Goal: Task Accomplishment & Management: Use online tool/utility

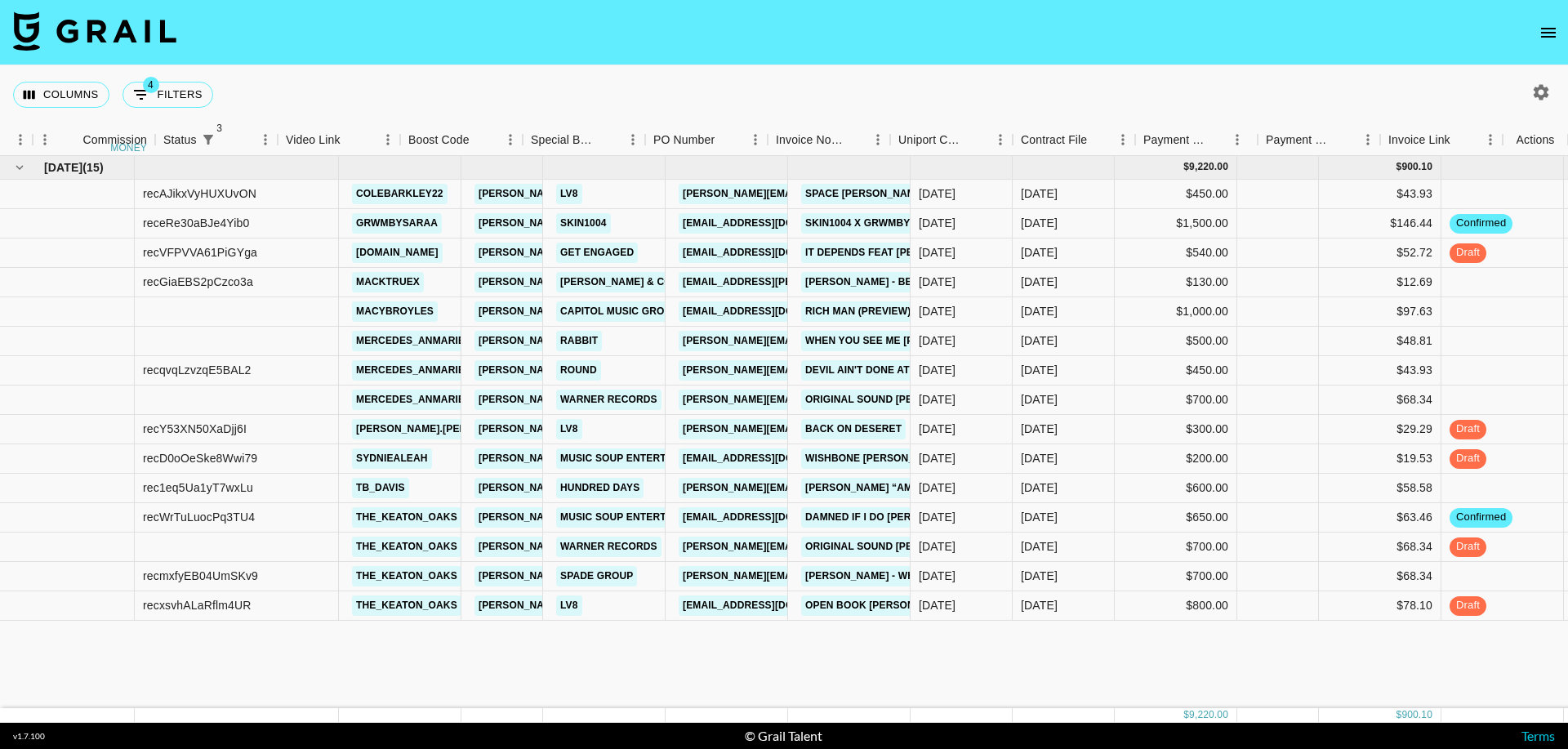
scroll to position [0, 236]
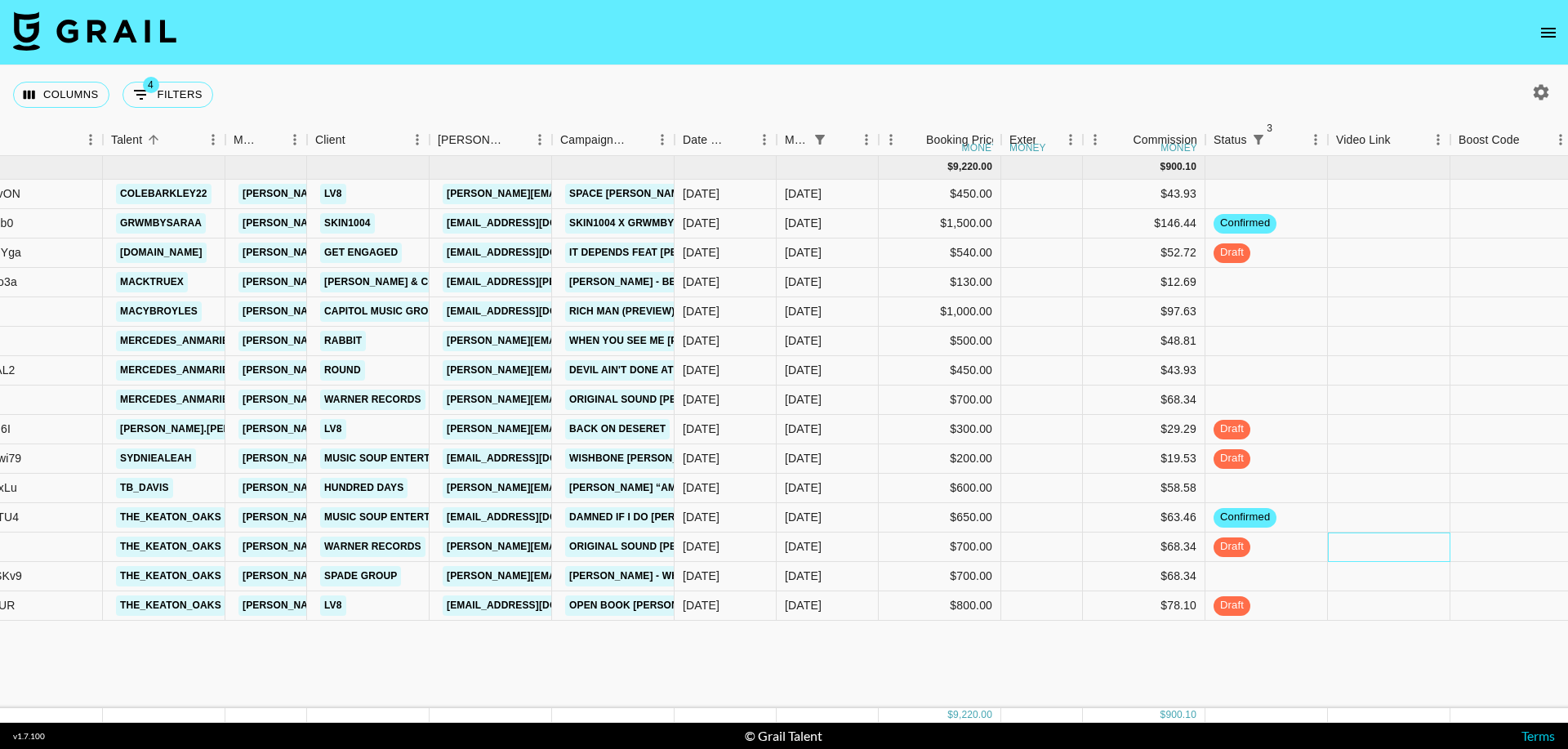
click at [1355, 539] on div at bounding box center [1389, 547] width 123 height 29
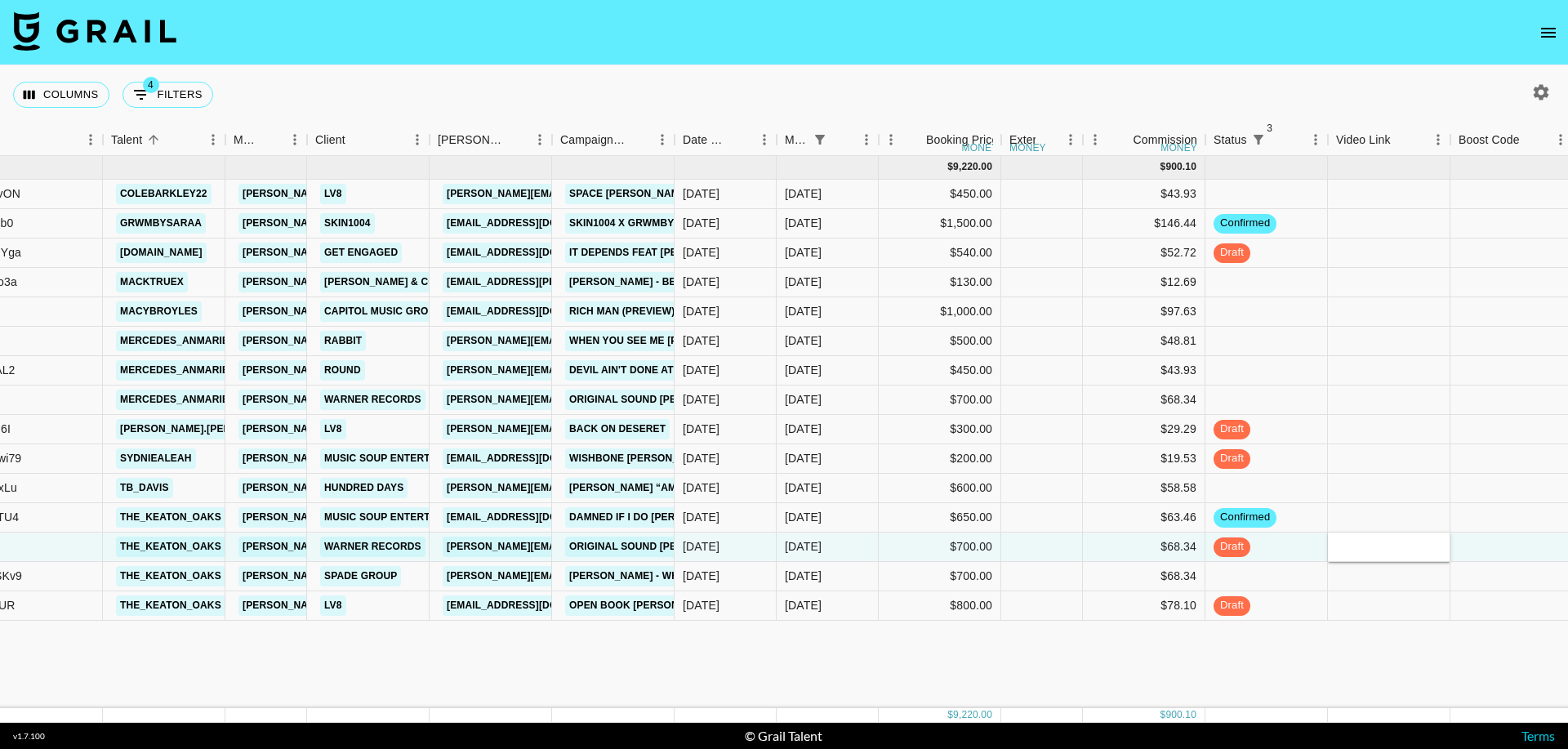
type input "[URL][DOMAIN_NAME]"
click at [1483, 552] on div at bounding box center [1512, 547] width 123 height 29
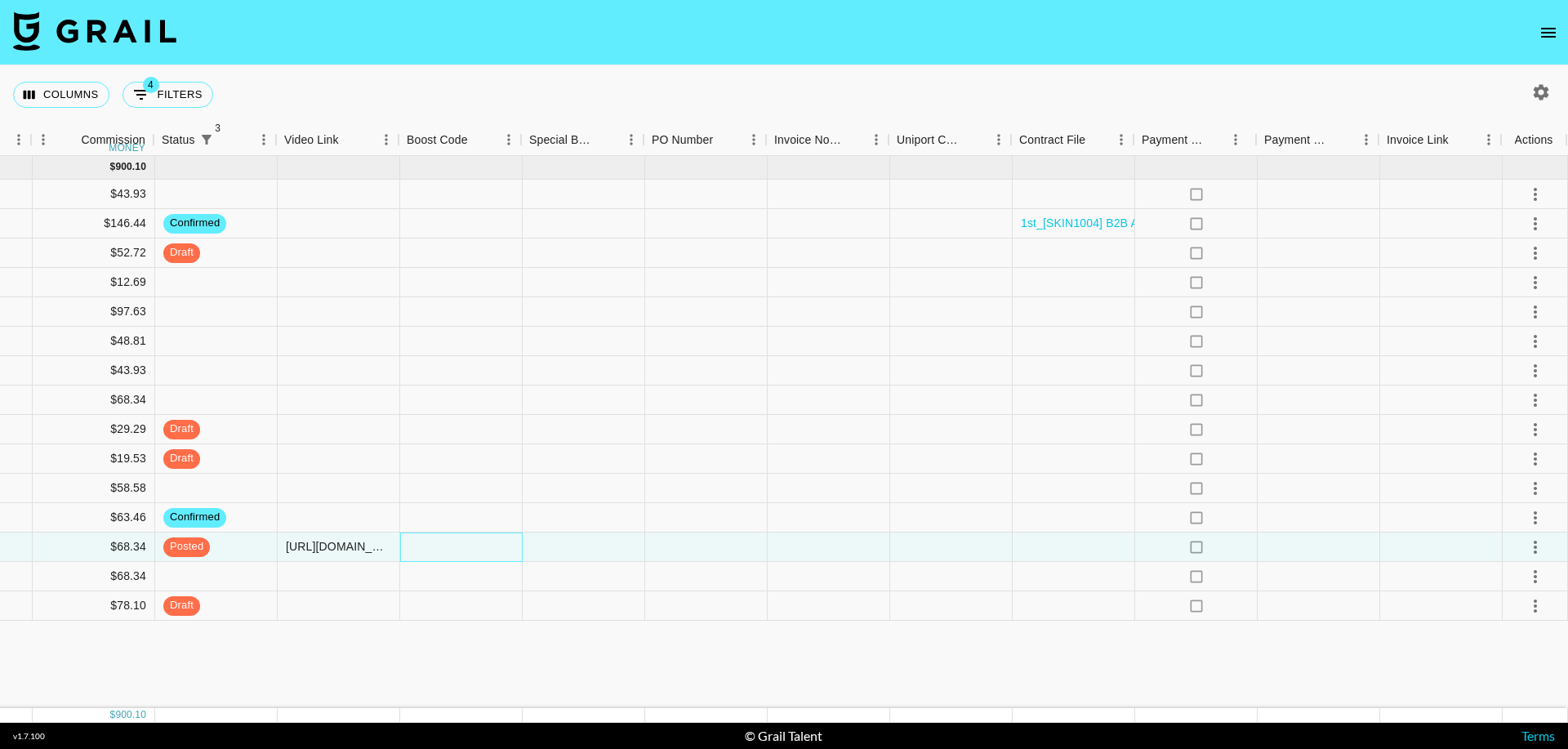
scroll to position [0, 1287]
click at [1531, 544] on icon "select merge strategy" at bounding box center [1536, 547] width 20 height 20
click at [1506, 697] on div "Approve" at bounding box center [1500, 701] width 50 height 20
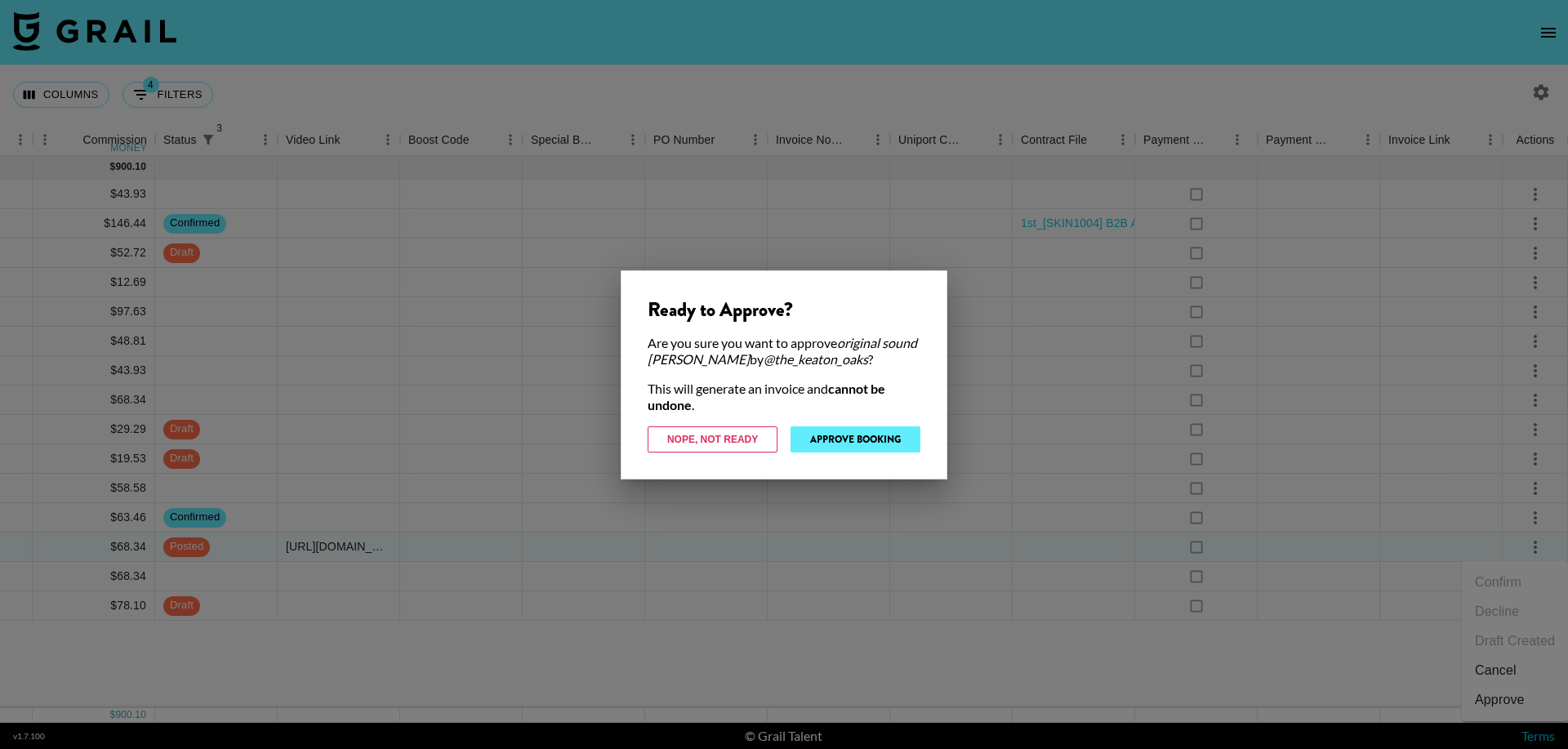
click at [884, 446] on button "Approve Booking" at bounding box center [856, 439] width 130 height 27
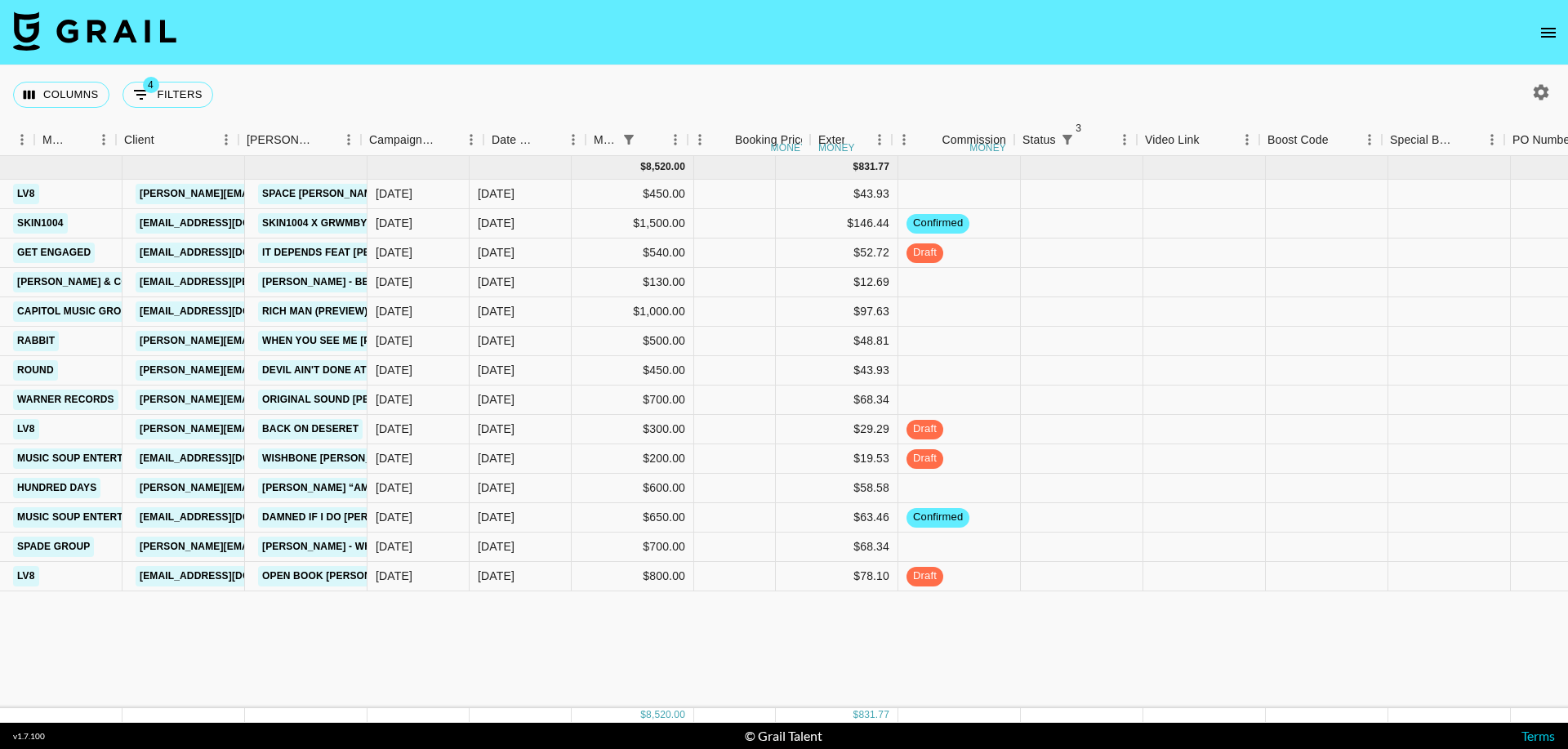
scroll to position [0, 623]
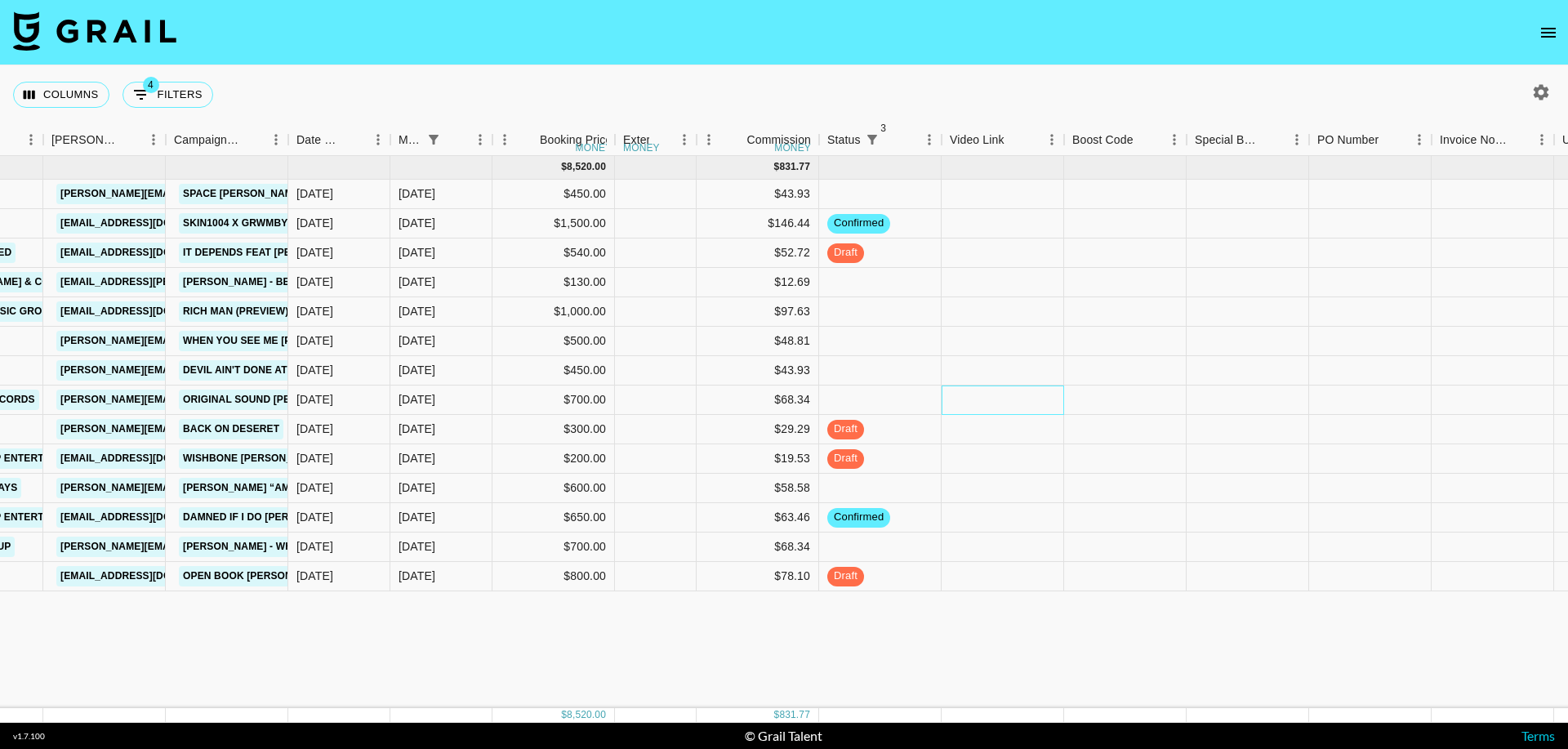
click at [996, 395] on div at bounding box center [1003, 400] width 123 height 29
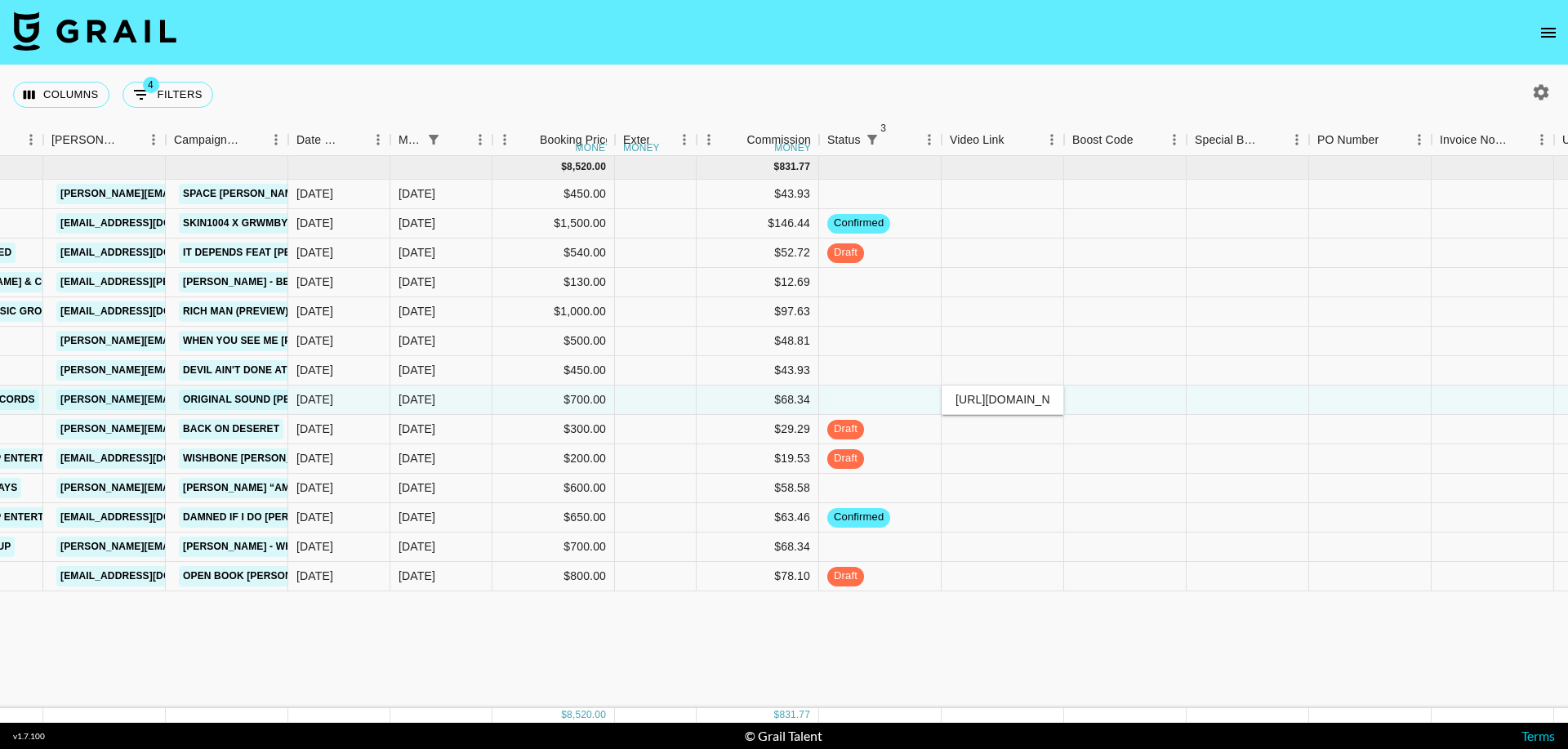
type input "[URL][DOMAIN_NAME]"
click at [1102, 399] on div at bounding box center [1125, 400] width 123 height 29
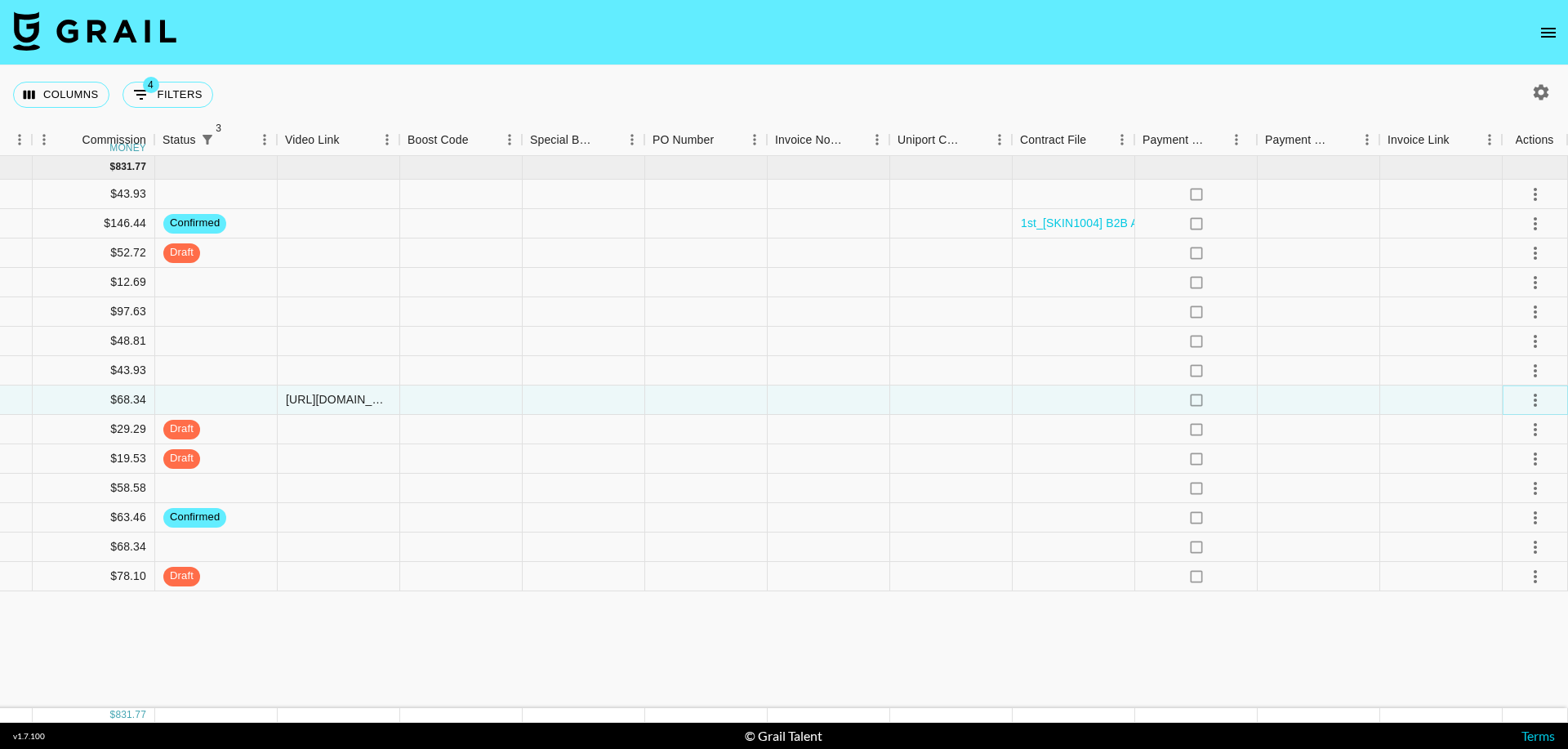
scroll to position [0, 1287]
click at [1528, 397] on icon "select merge strategy" at bounding box center [1536, 400] width 20 height 20
click at [1497, 550] on div "Approve" at bounding box center [1500, 553] width 50 height 20
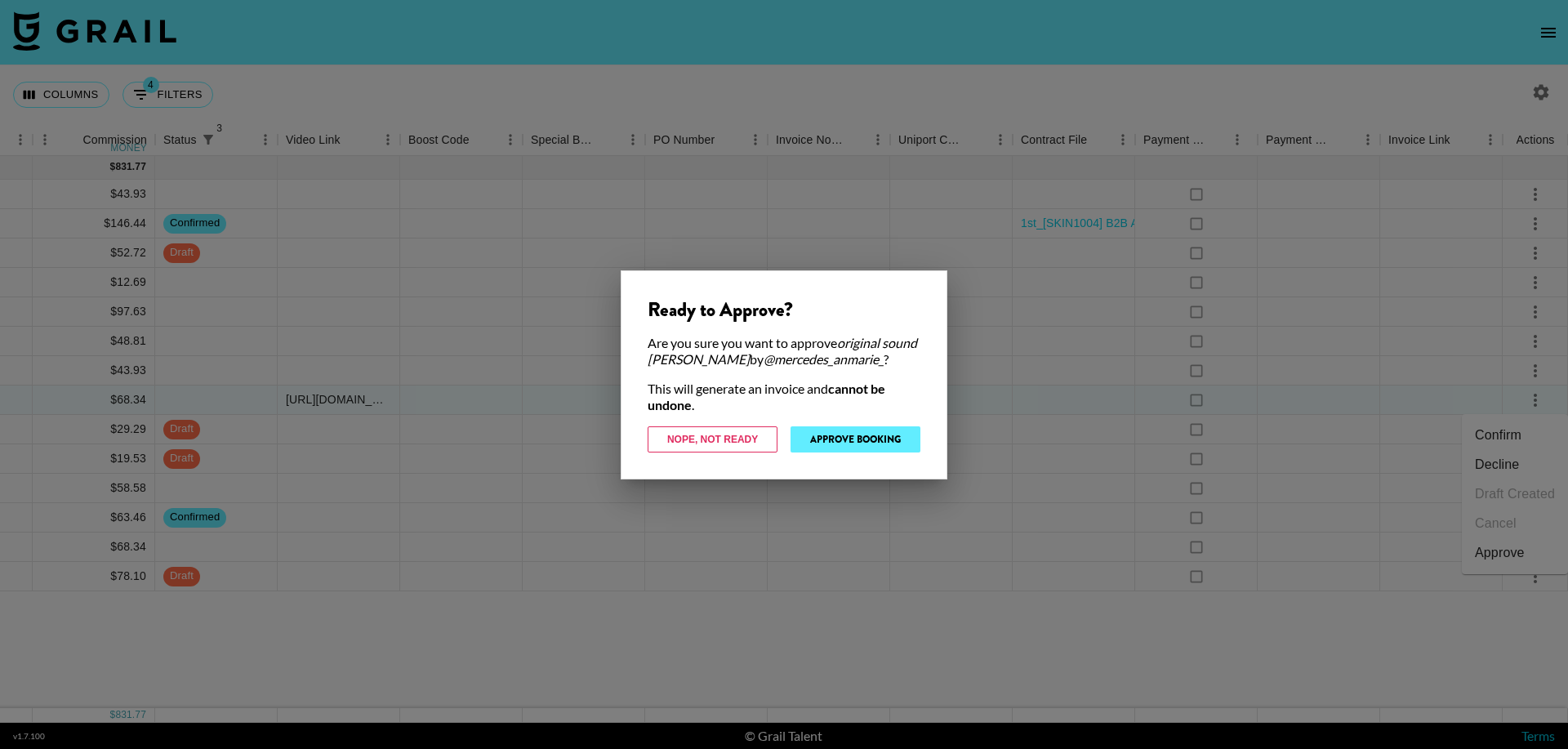
click at [908, 434] on button "Approve Booking" at bounding box center [856, 439] width 130 height 27
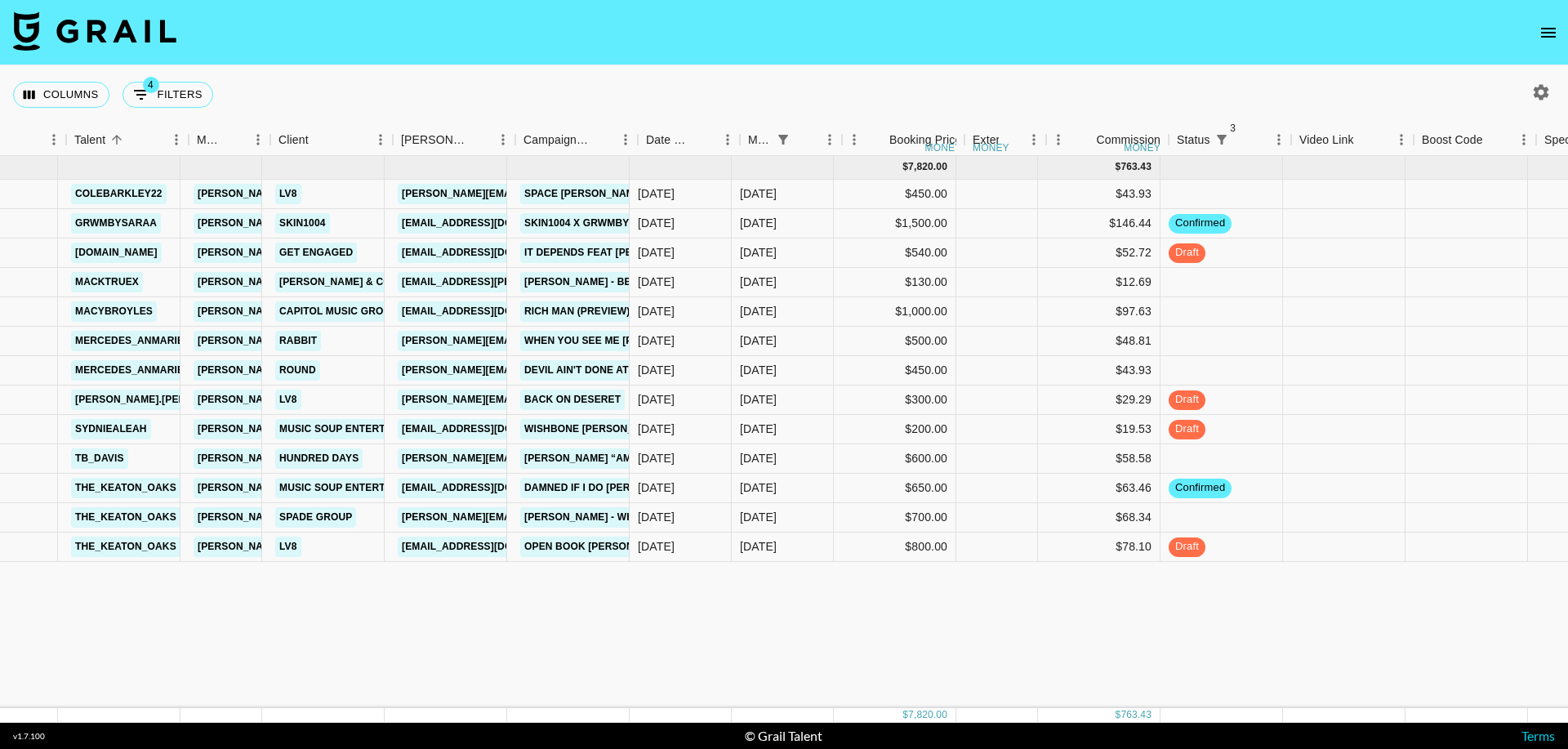
scroll to position [0, 289]
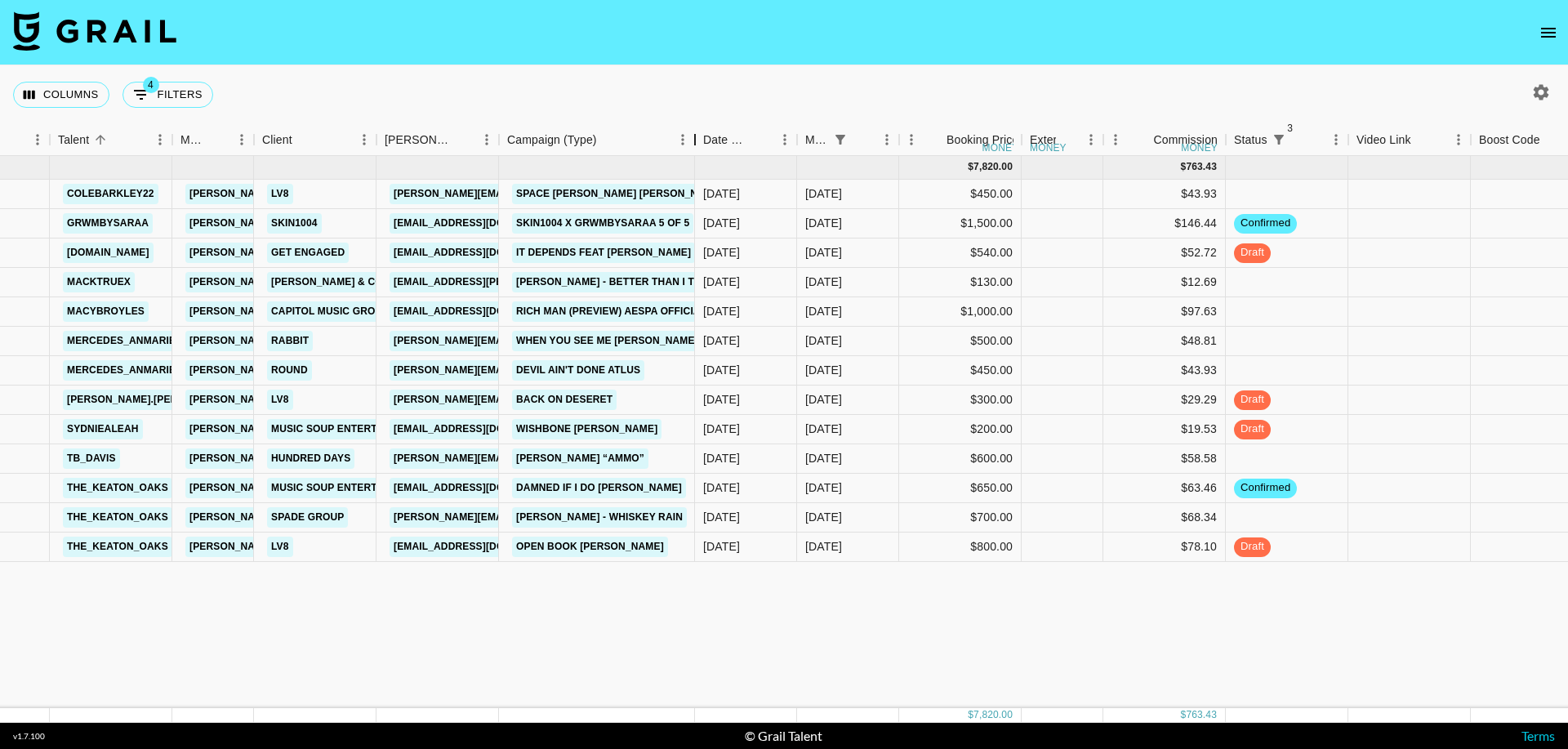
drag, startPoint x: 617, startPoint y: 139, endPoint x: 691, endPoint y: 136, distance: 74.1
click at [691, 136] on div "Campaign (Type)" at bounding box center [696, 140] width 20 height 31
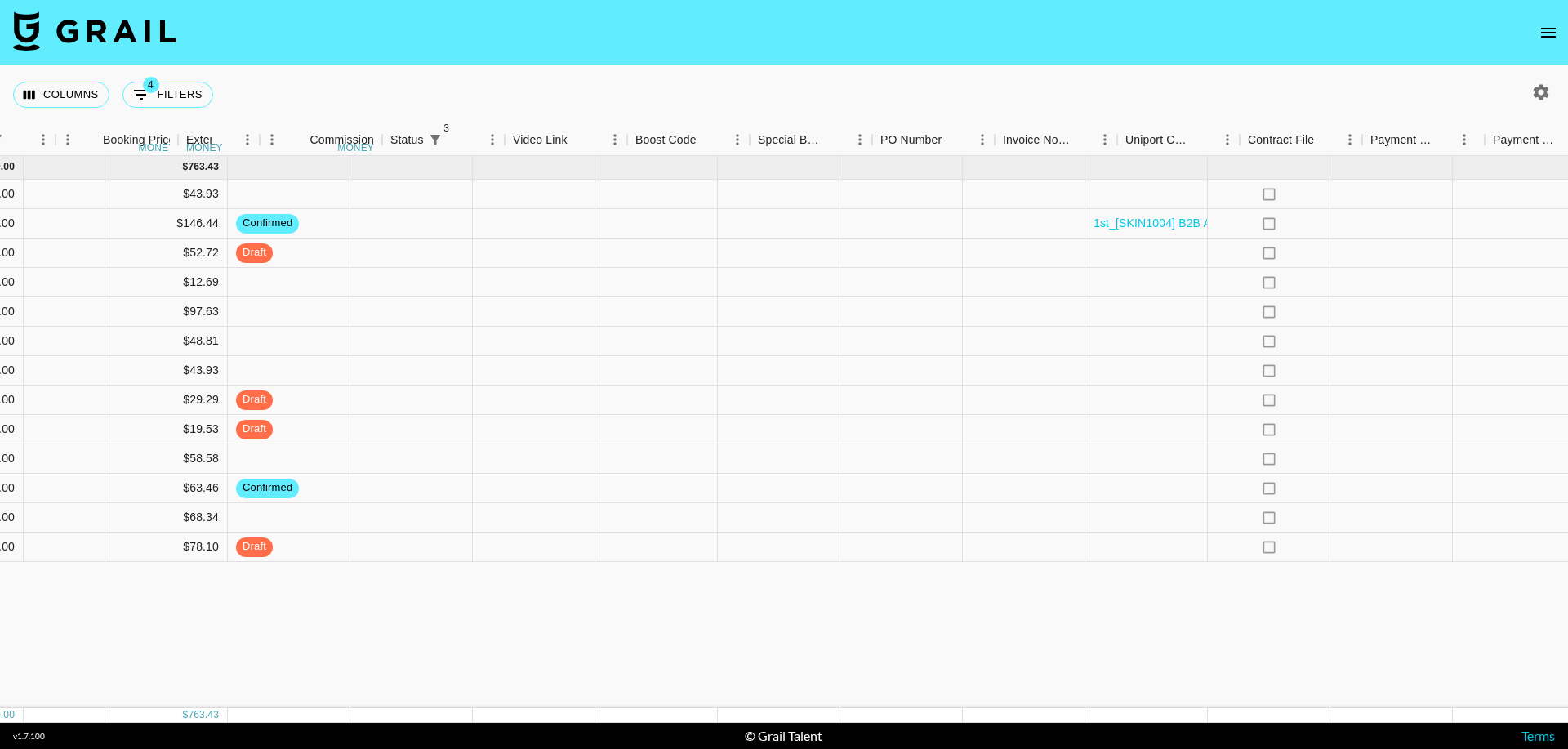
scroll to position [0, 1287]
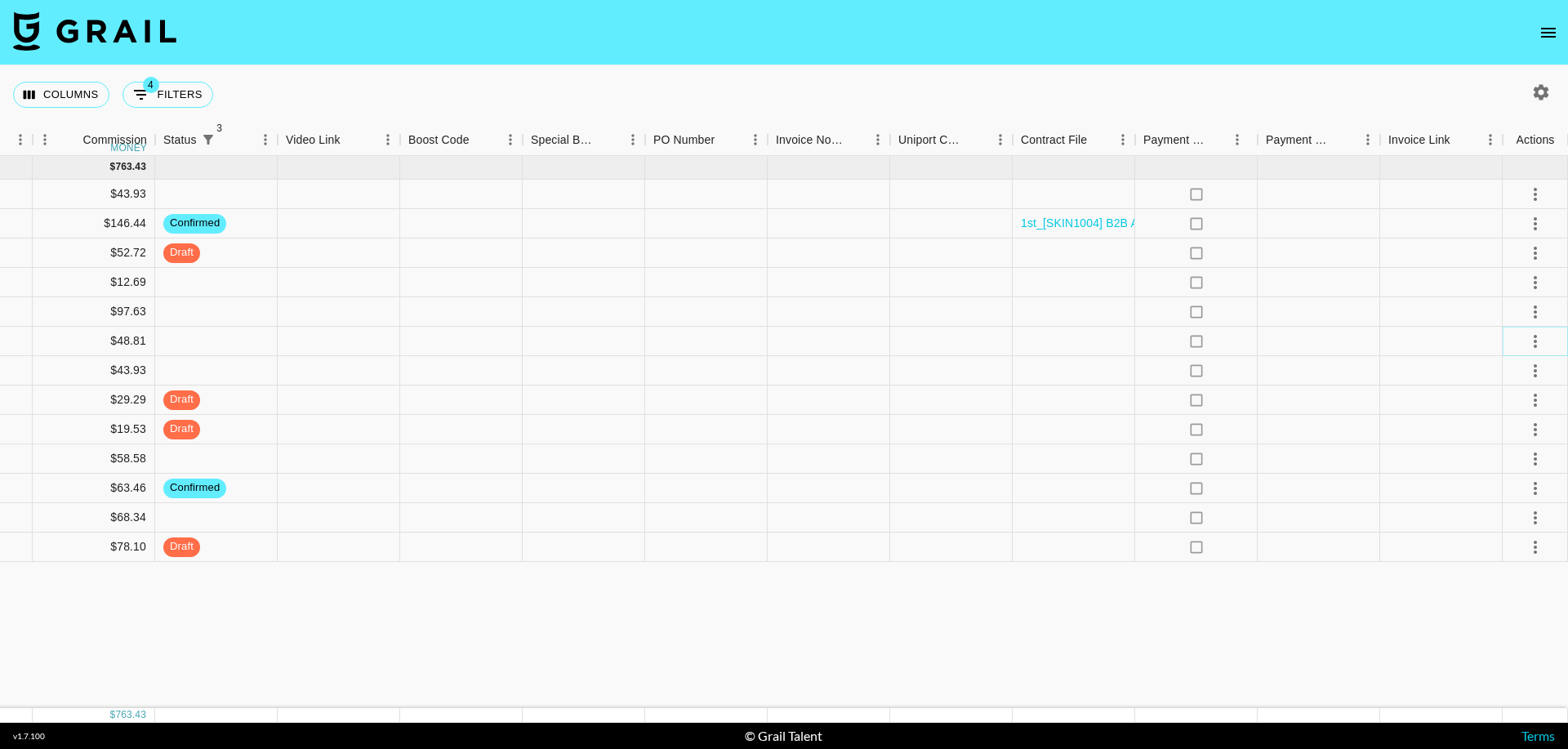
click at [1539, 352] on button "select merge strategy" at bounding box center [1536, 341] width 28 height 28
click at [1510, 374] on li "Confirm" at bounding box center [1515, 376] width 106 height 29
click at [1505, 435] on li "Draft Created" at bounding box center [1515, 435] width 106 height 29
click at [1437, 352] on div at bounding box center [1441, 342] width 123 height 29
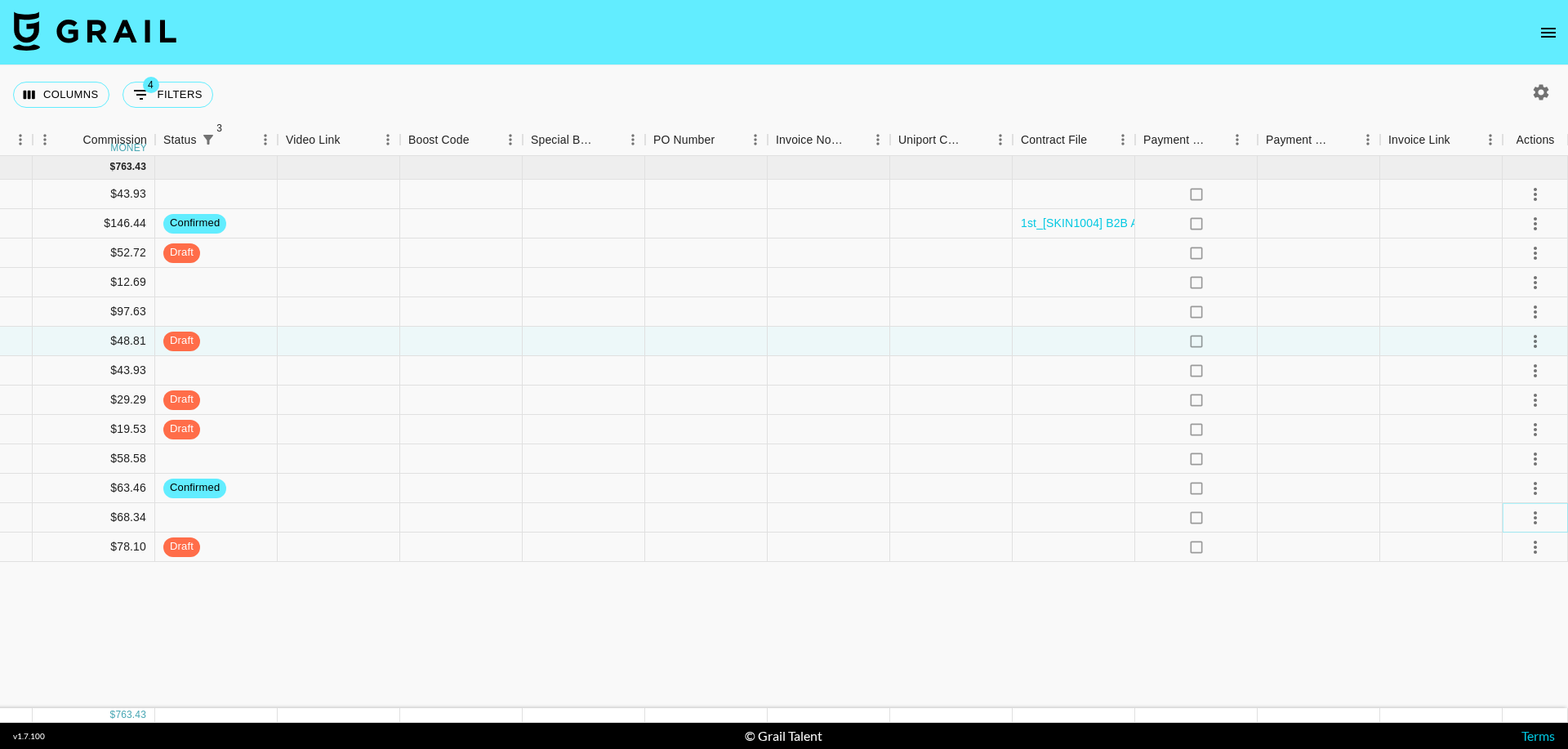
click at [1523, 520] on button "select merge strategy" at bounding box center [1536, 518] width 28 height 28
click at [1534, 549] on li "Confirm" at bounding box center [1515, 553] width 106 height 29
click at [1532, 617] on li "Draft Created" at bounding box center [1515, 612] width 106 height 29
click at [1434, 524] on div at bounding box center [1441, 518] width 123 height 29
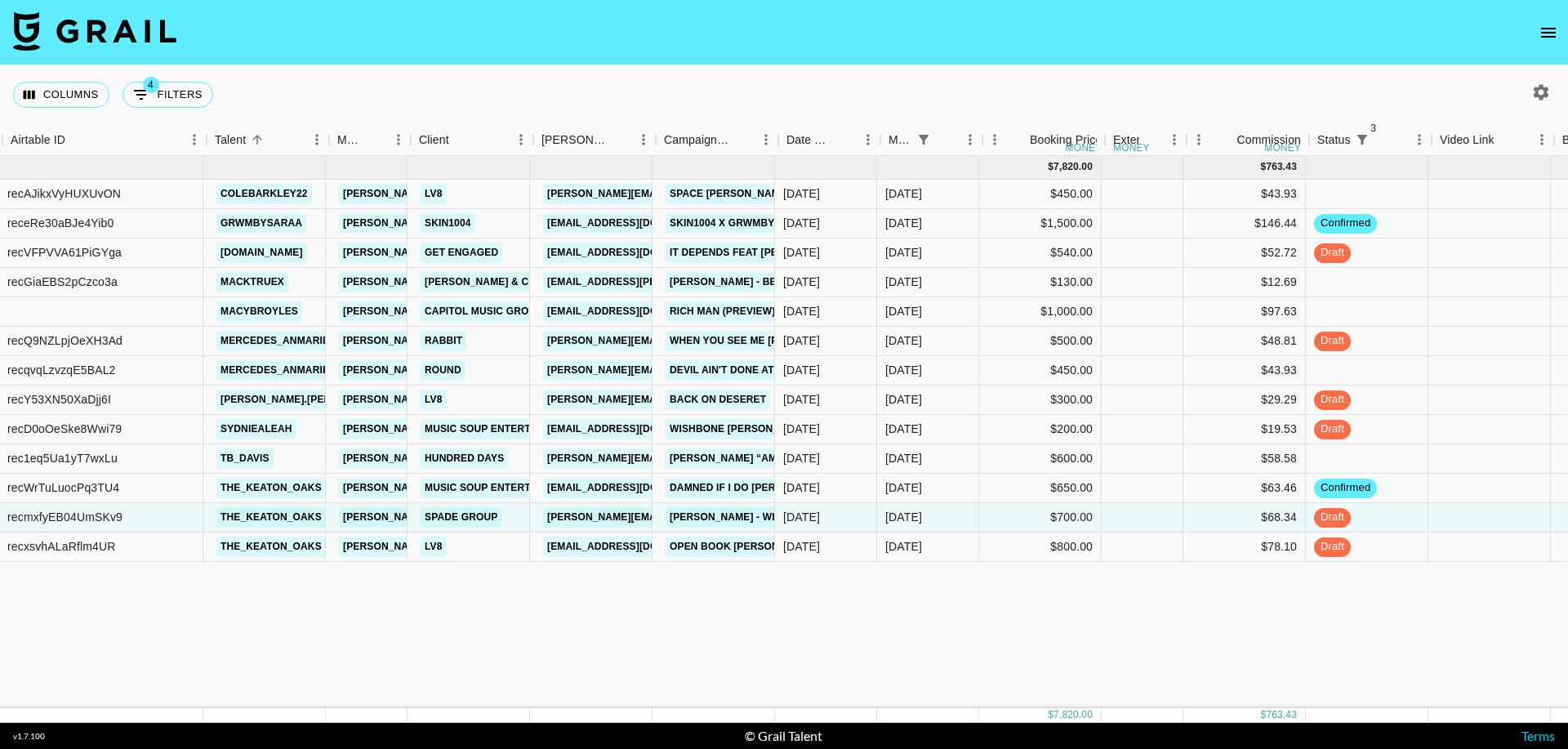
scroll to position [0, 104]
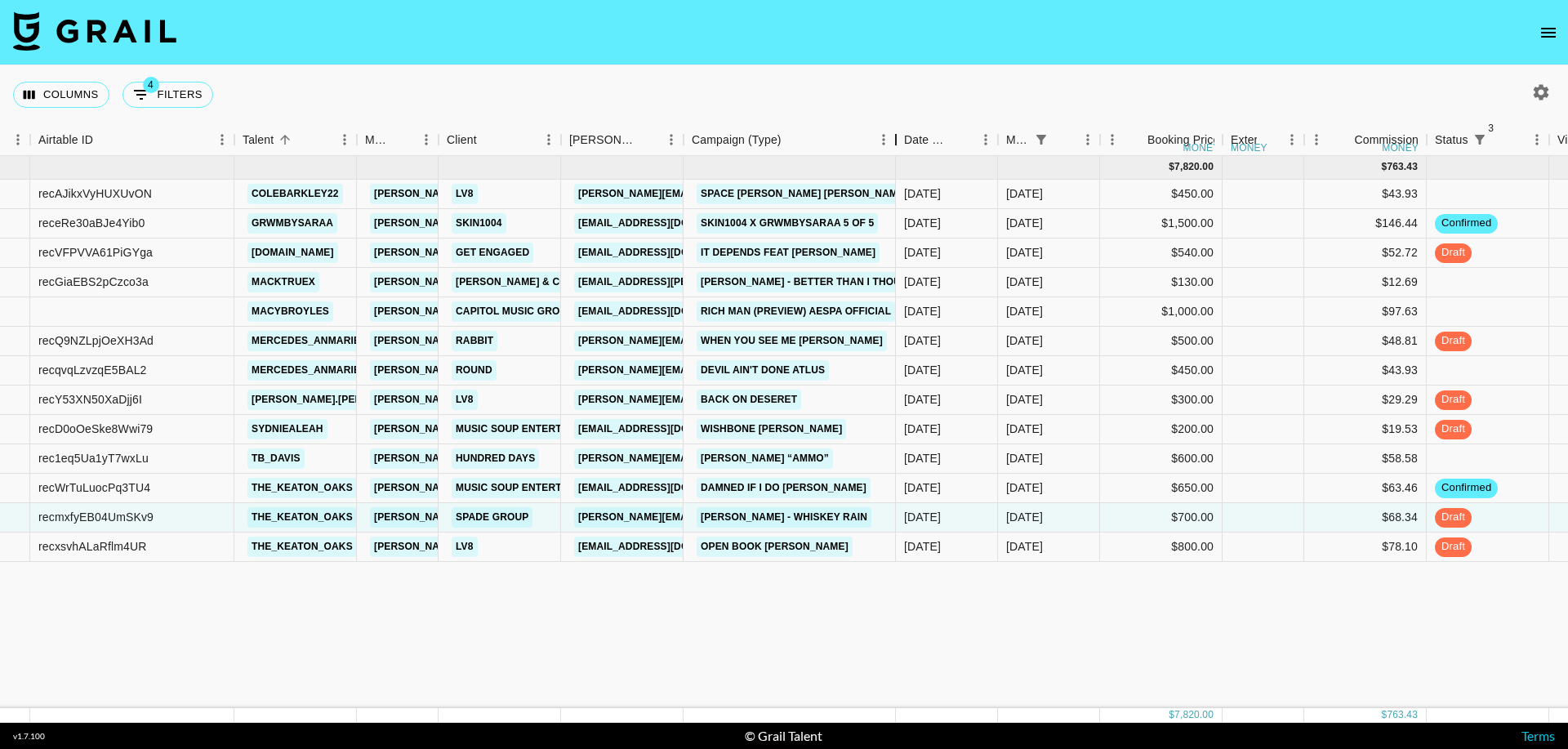
drag, startPoint x: 810, startPoint y: 141, endPoint x: 899, endPoint y: 148, distance: 89.3
click at [899, 148] on div "Campaign (Type)" at bounding box center [896, 140] width 20 height 31
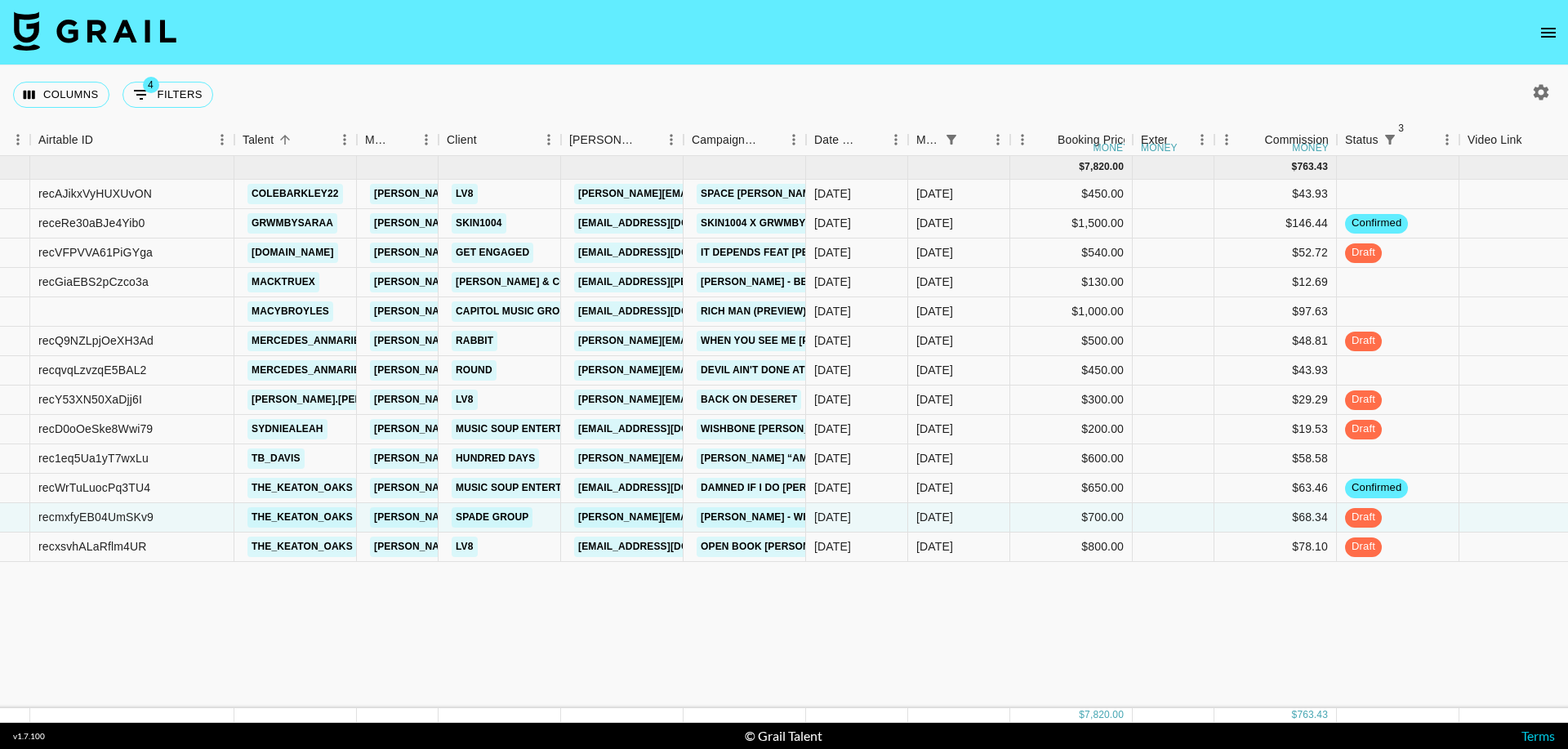
click at [252, 3] on nav at bounding box center [784, 32] width 1568 height 66
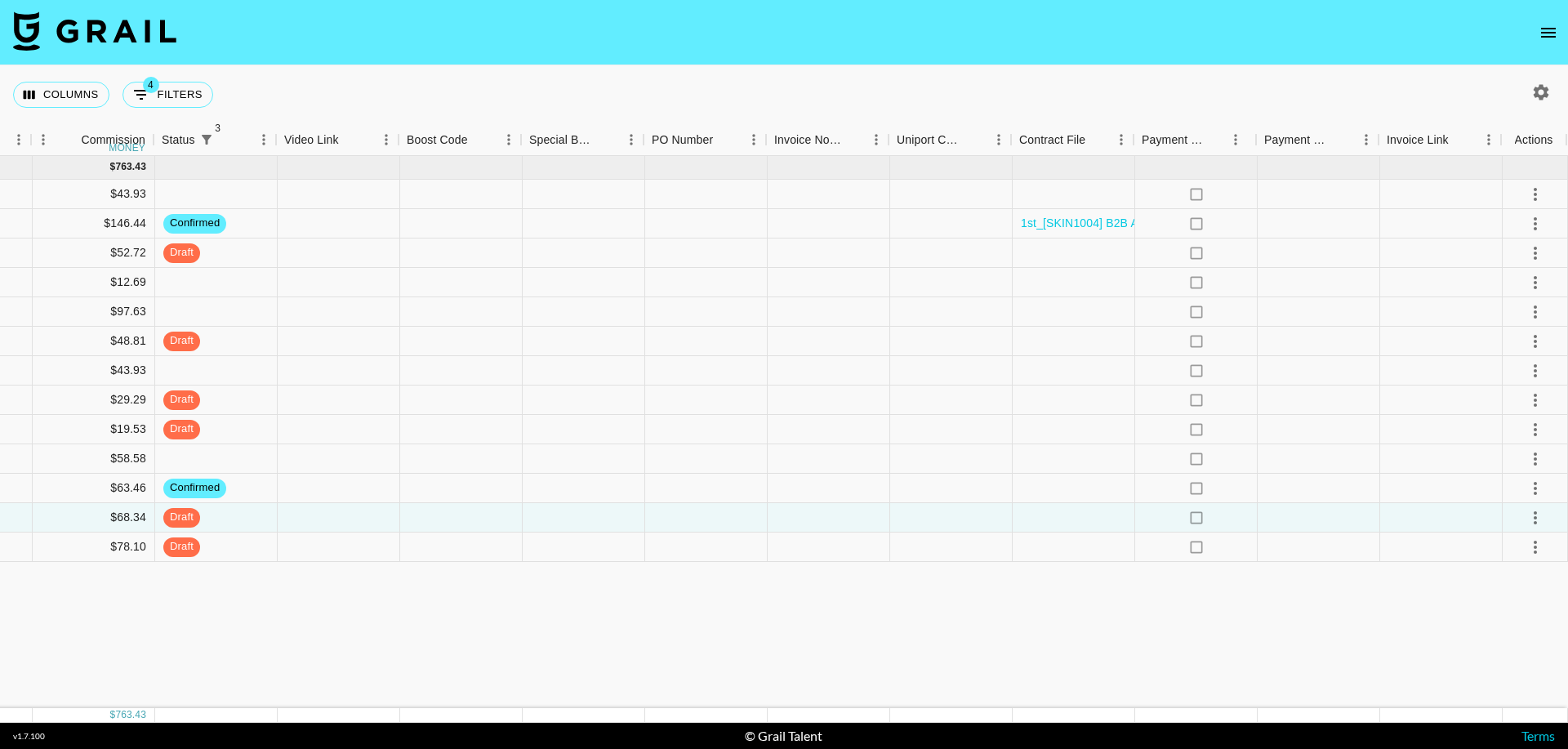
scroll to position [0, 1287]
click at [1546, 458] on button "select merge strategy" at bounding box center [1536, 459] width 28 height 28
click at [1519, 493] on li "Confirm" at bounding box center [1515, 494] width 106 height 29
click at [1527, 557] on li "Draft Created" at bounding box center [1515, 553] width 106 height 29
click at [1379, 590] on div "[DATE] ( 13 ) $ 7,820.00 $ 763.43 recAJikxVyHUXUvON colebarkley22 [PERSON_NAME]…" at bounding box center [140, 432] width 2855 height 552
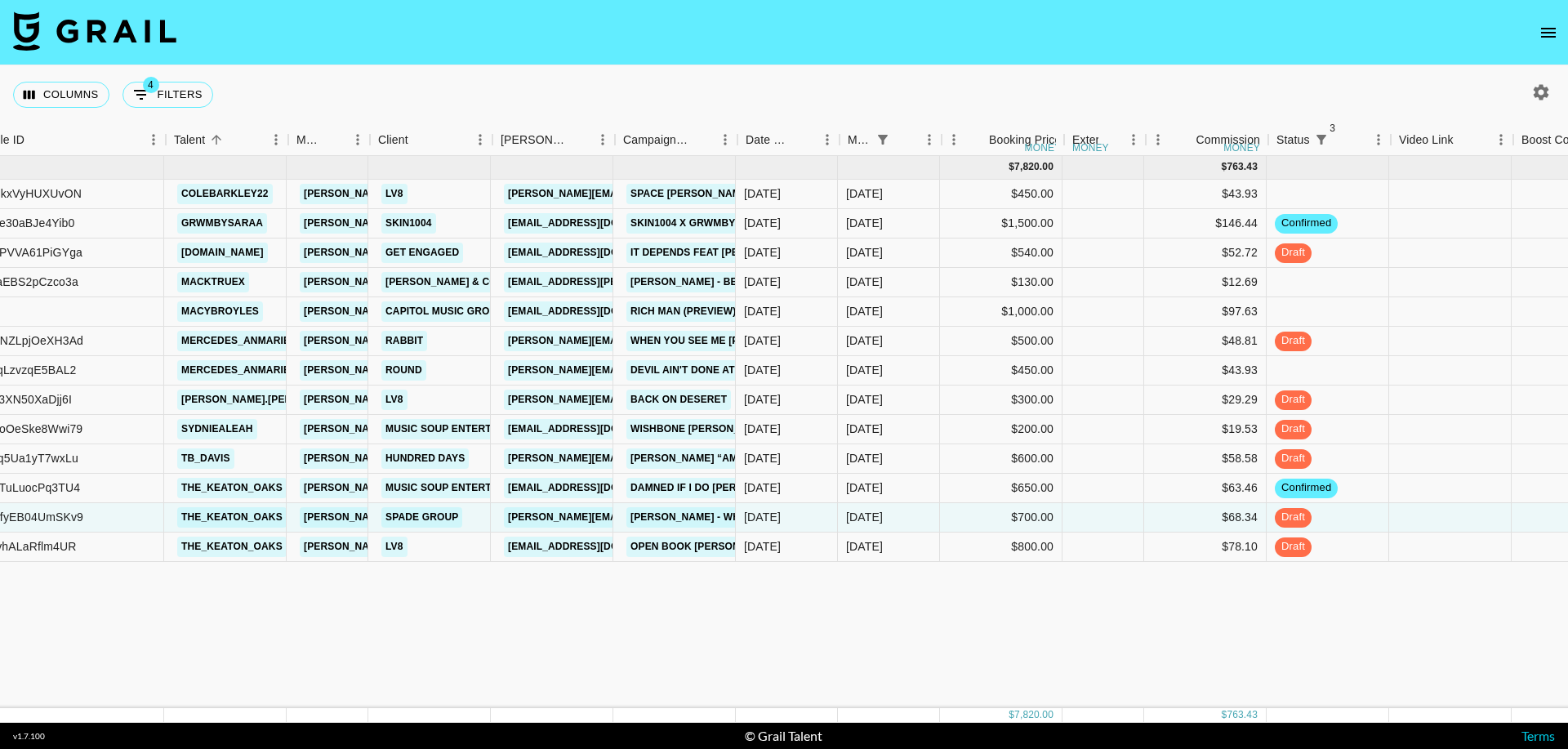
scroll to position [0, 173]
